Goal: Navigation & Orientation: Find specific page/section

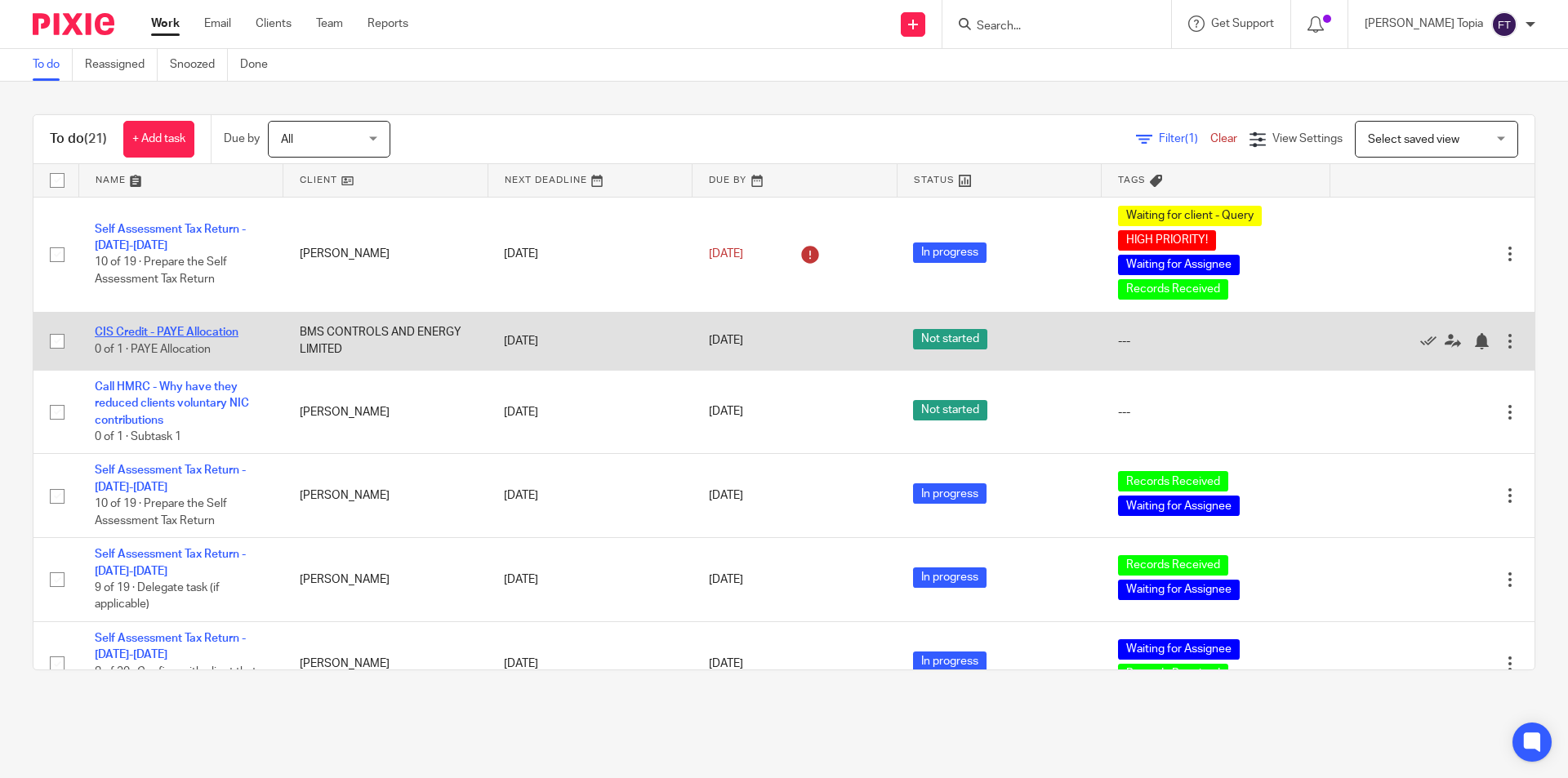
click at [141, 331] on link "CIS Credit - PAYE Allocation" at bounding box center [166, 332] width 144 height 11
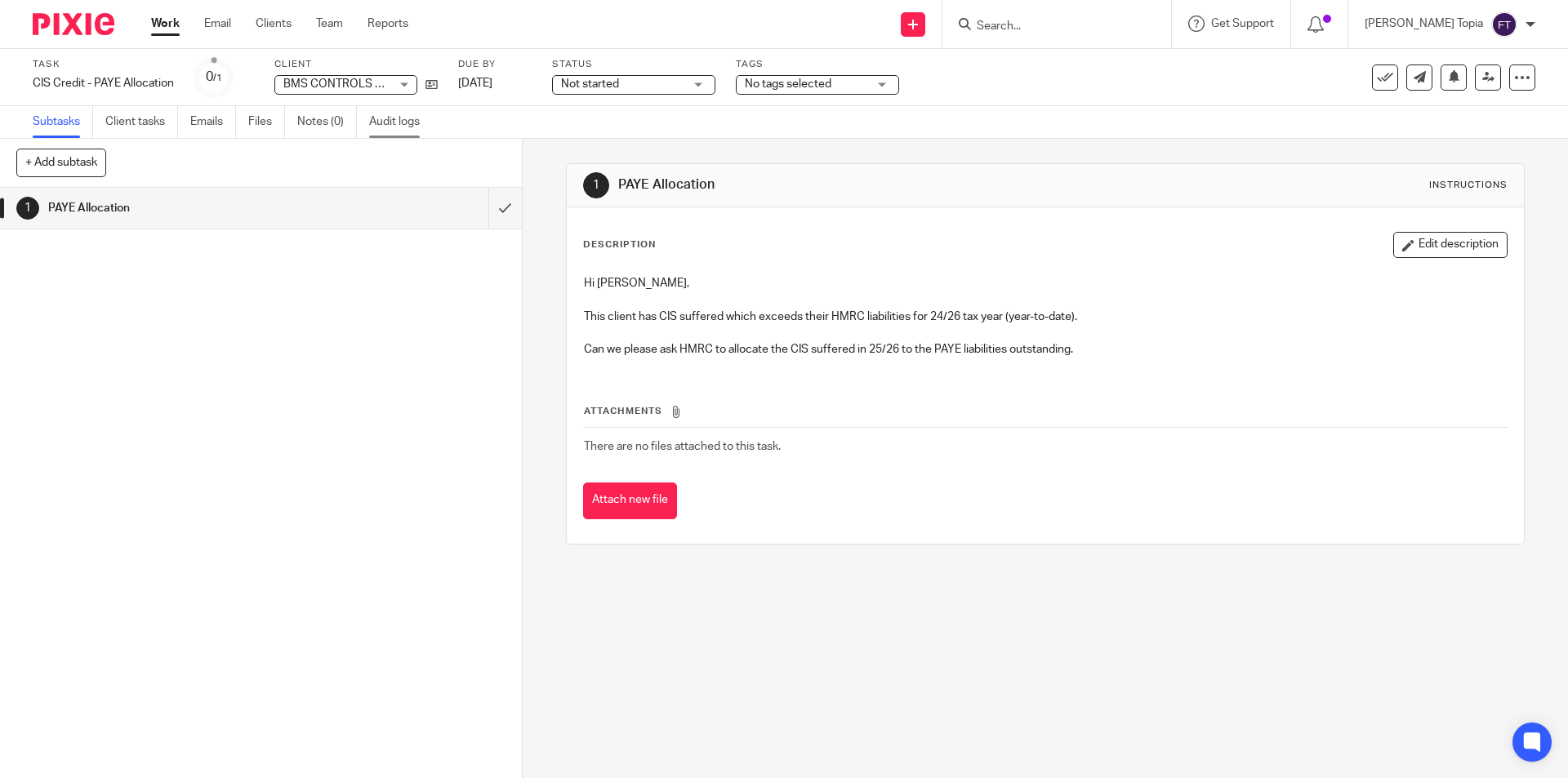
click at [388, 118] on link "Audit logs" at bounding box center [400, 122] width 63 height 32
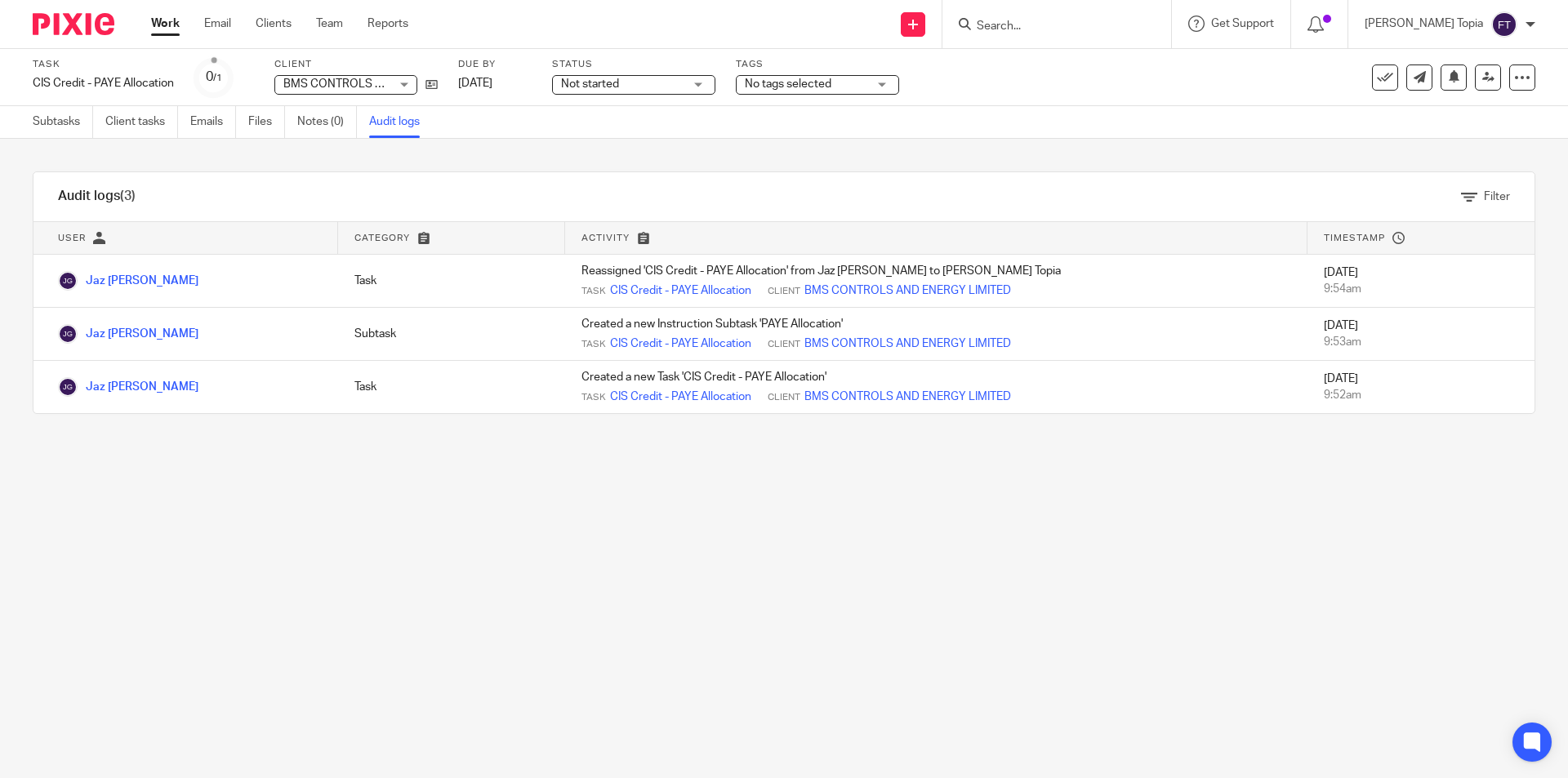
click at [161, 19] on link "Work" at bounding box center [165, 24] width 28 height 16
